Goal: Task Accomplishment & Management: Manage account settings

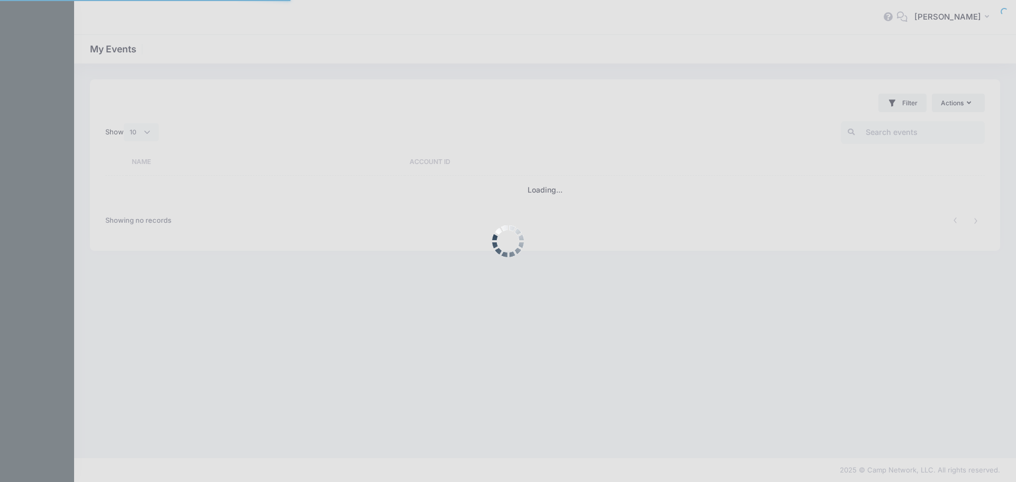
select select "10"
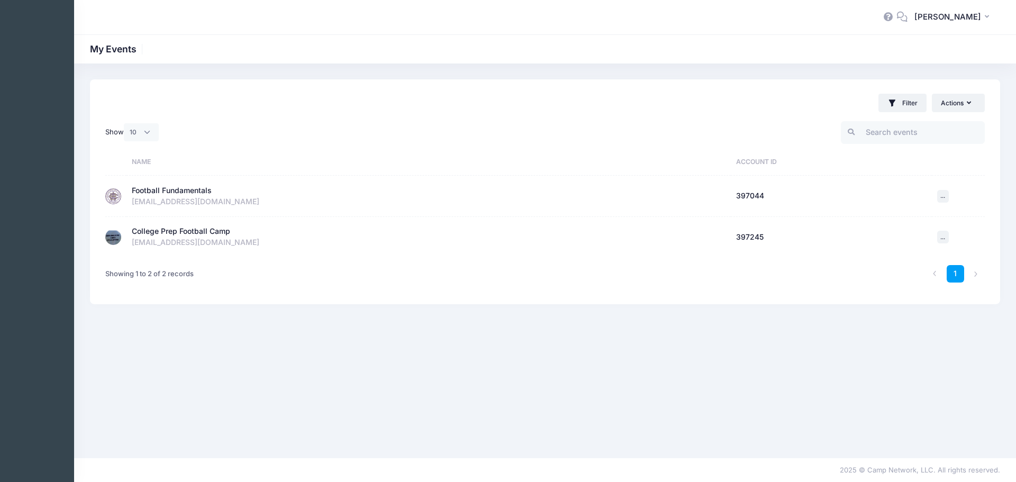
click at [168, 192] on div "Football Fundamentals" at bounding box center [172, 190] width 80 height 11
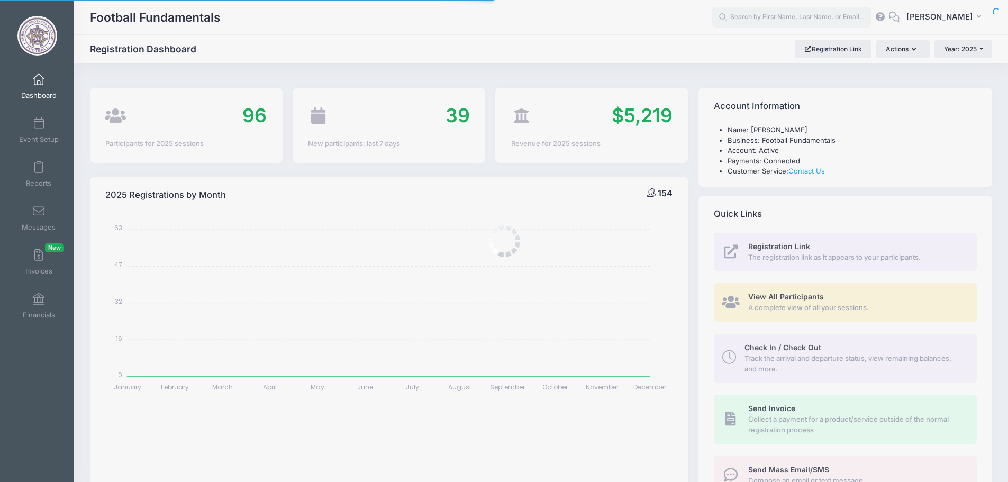
select select
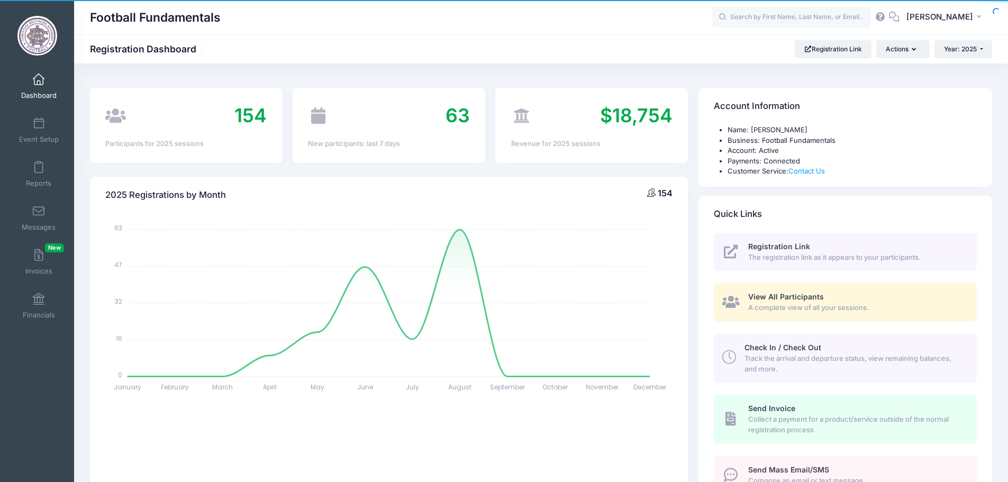
click at [792, 296] on span "View All Participants" at bounding box center [786, 296] width 76 height 9
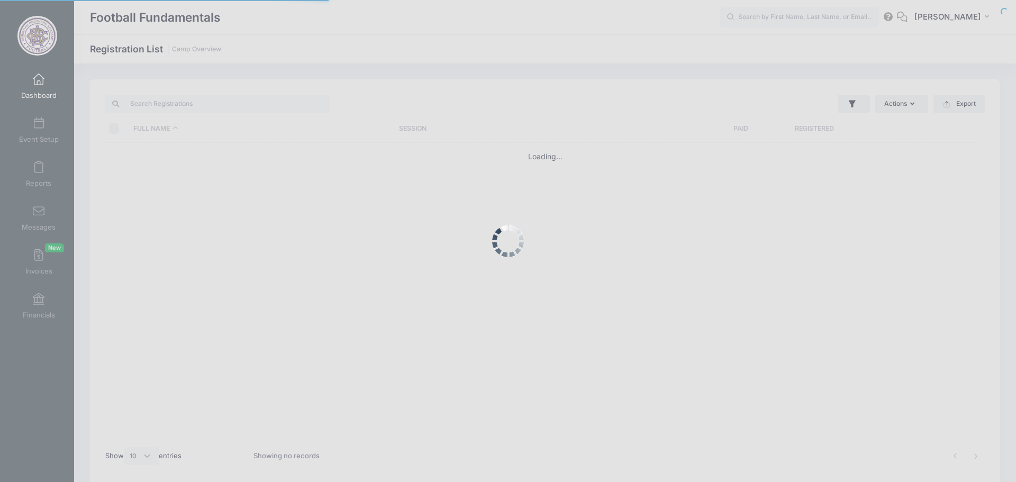
select select "10"
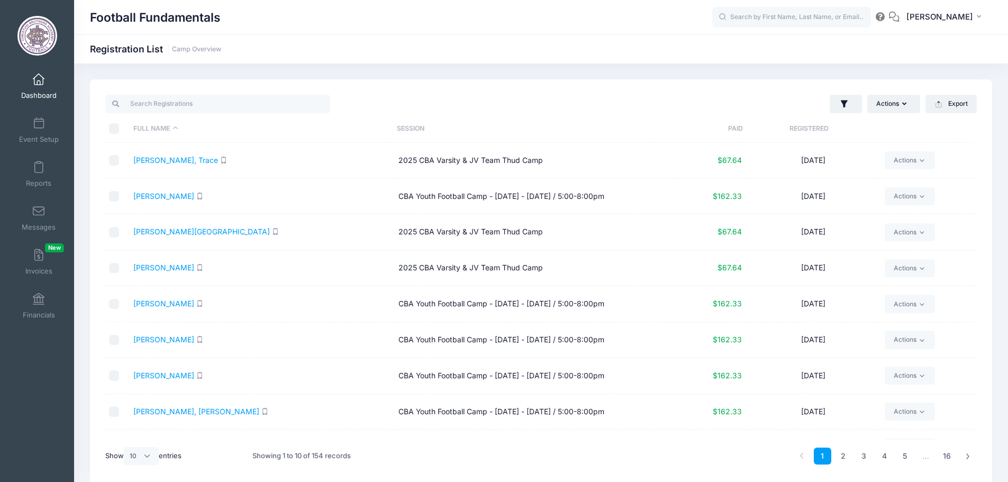
click at [800, 131] on th "Registered" at bounding box center [809, 129] width 132 height 28
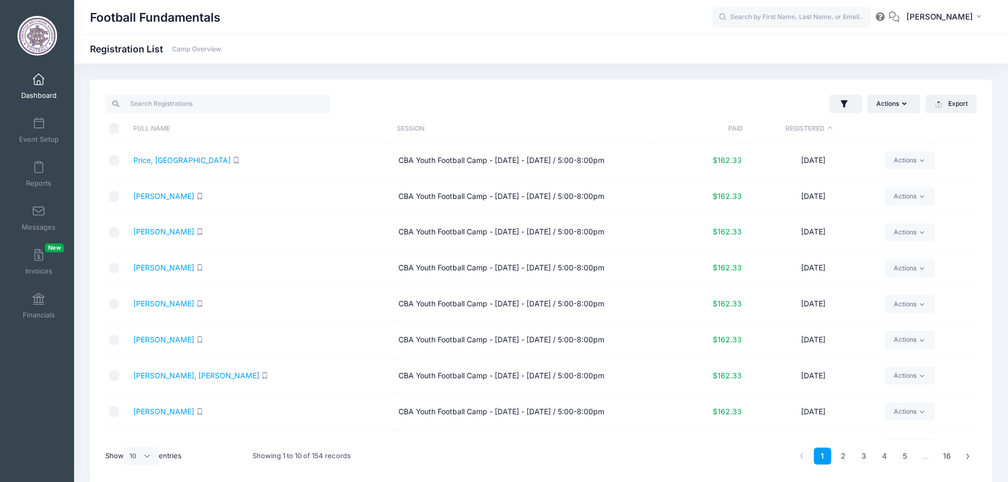
click at [800, 131] on th "Registered" at bounding box center [809, 129] width 132 height 28
